Goal: Task Accomplishment & Management: Manage account settings

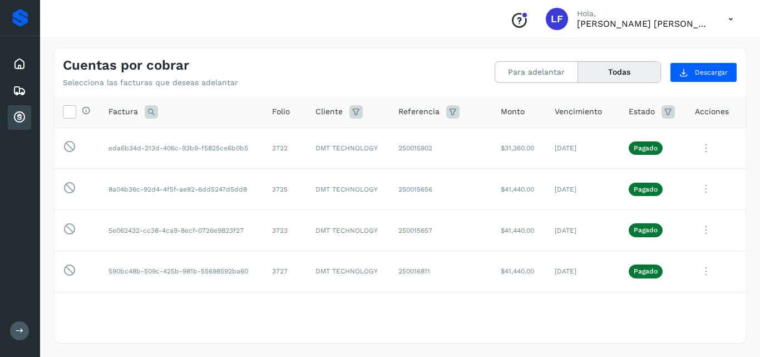
click at [608, 71] on button "Todas" at bounding box center [619, 72] width 82 height 21
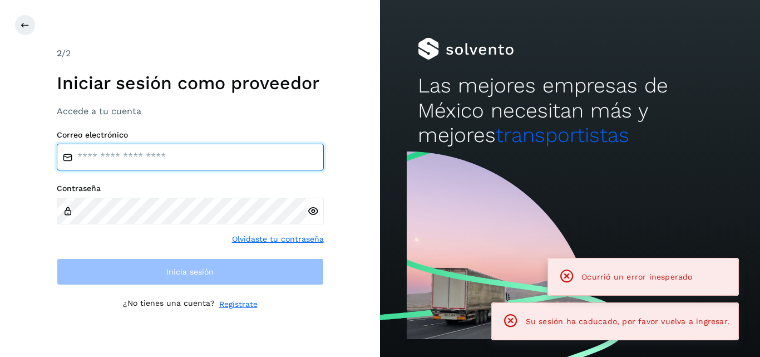
click at [233, 161] on input "email" at bounding box center [190, 157] width 267 height 27
type input "**********"
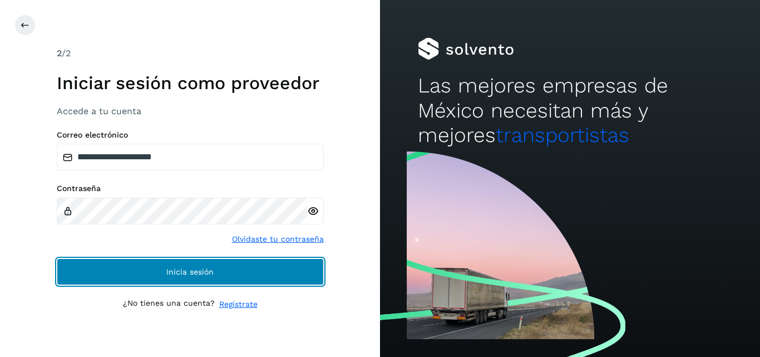
click at [127, 279] on button "Inicia sesión" at bounding box center [190, 271] width 267 height 27
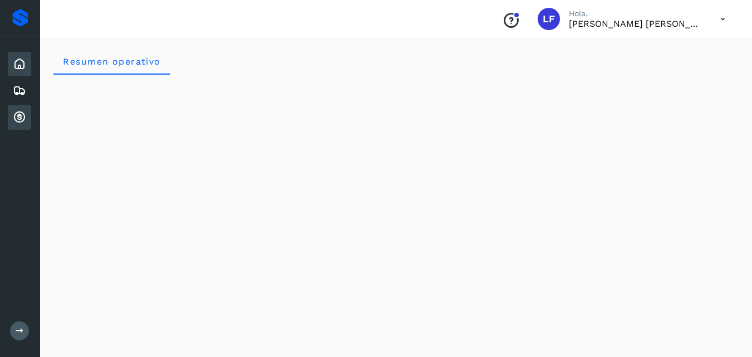
click at [20, 117] on icon at bounding box center [19, 117] width 13 height 13
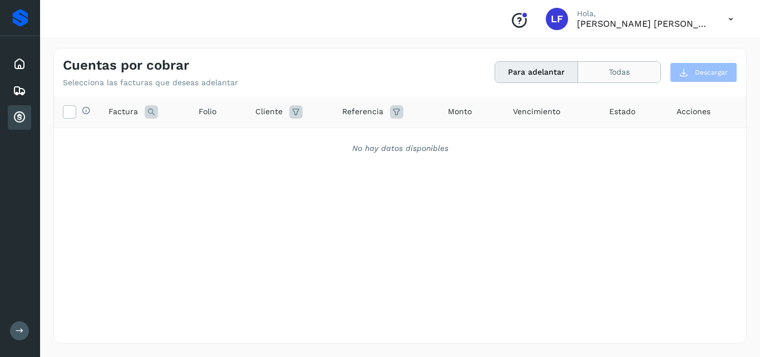
click at [593, 68] on button "Todas" at bounding box center [619, 72] width 82 height 21
